Goal: Find specific page/section: Find specific page/section

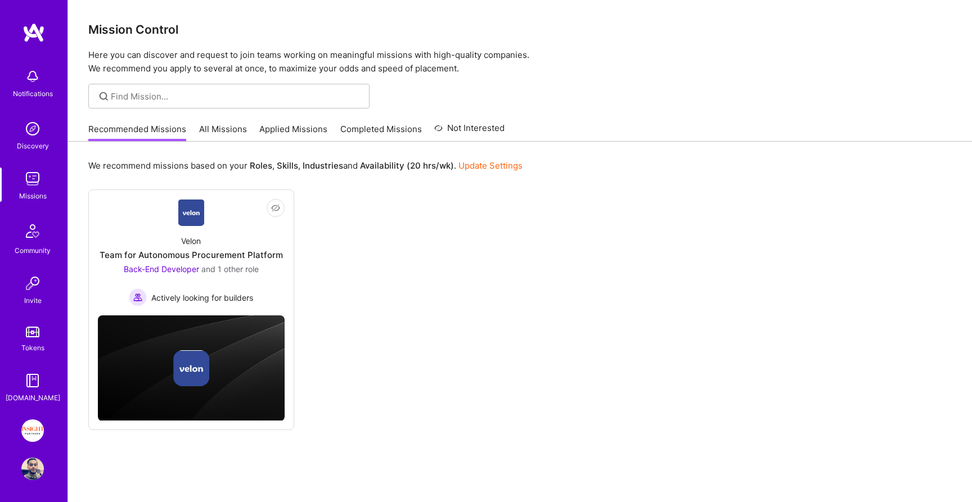
click at [26, 201] on div "Missions" at bounding box center [33, 196] width 28 height 12
click at [26, 179] on img at bounding box center [32, 179] width 23 height 23
click at [35, 132] on img at bounding box center [32, 129] width 23 height 23
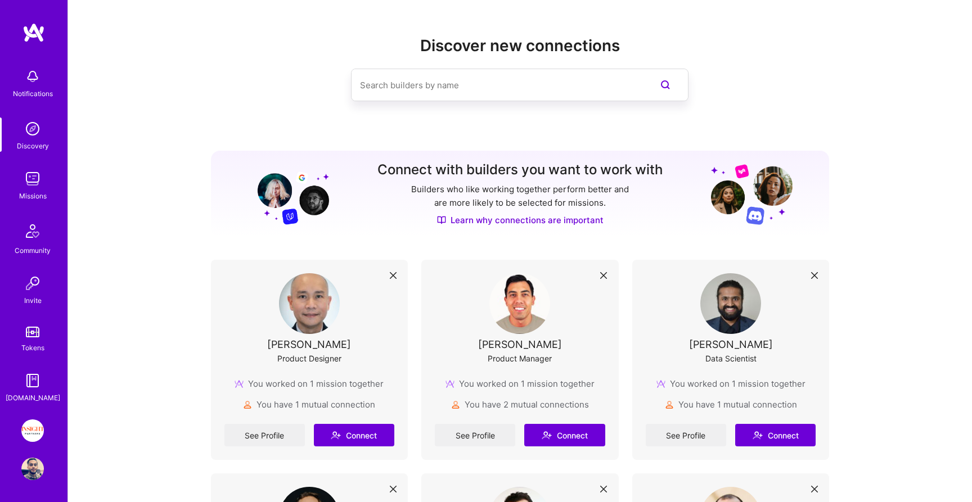
click at [35, 55] on div "Notifications Discovery Missions Community Invite Tokens [DOMAIN_NAME]" at bounding box center [34, 213] width 68 height 381
click at [29, 354] on div "Notifications Discovery Missions Community Invite Tokens [DOMAIN_NAME]" at bounding box center [34, 233] width 68 height 341
click at [29, 346] on div "Tokens" at bounding box center [32, 348] width 23 height 12
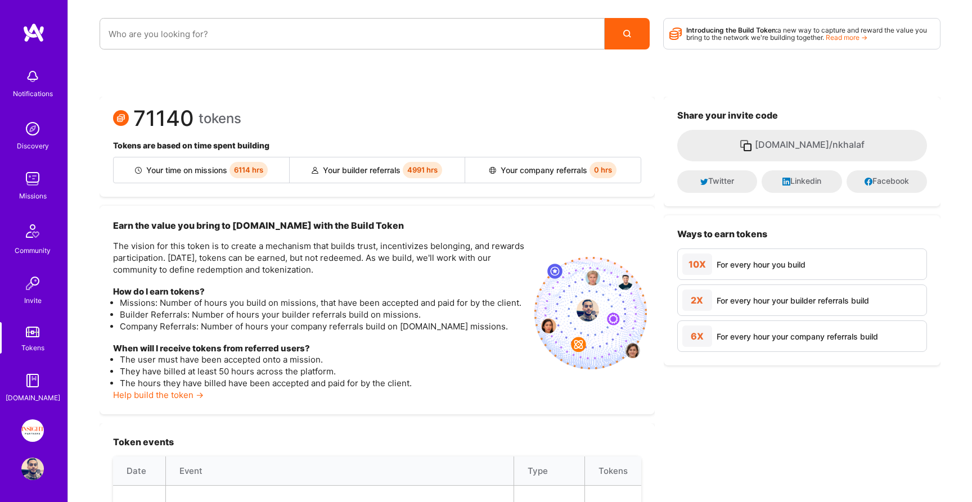
click at [32, 282] on img at bounding box center [32, 283] width 23 height 23
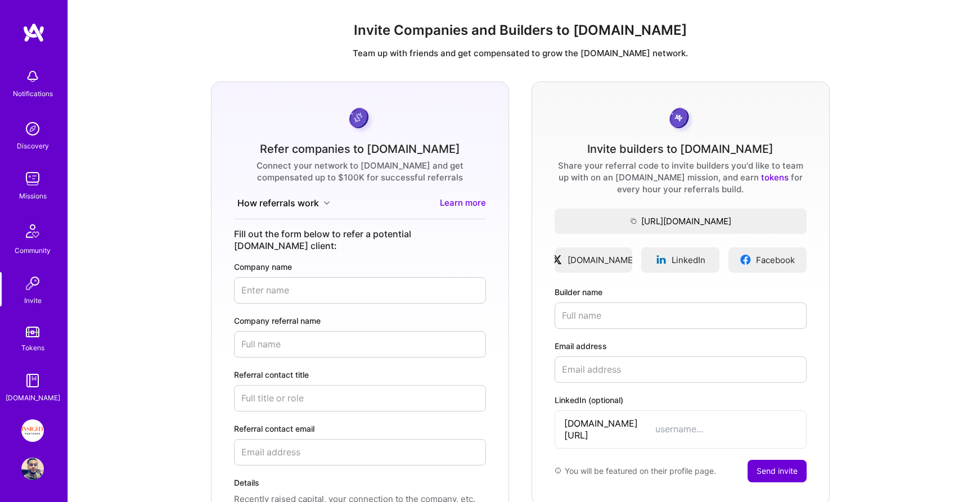
click at [24, 344] on div "Tokens" at bounding box center [32, 348] width 23 height 12
